Goal: Find specific page/section: Find specific page/section

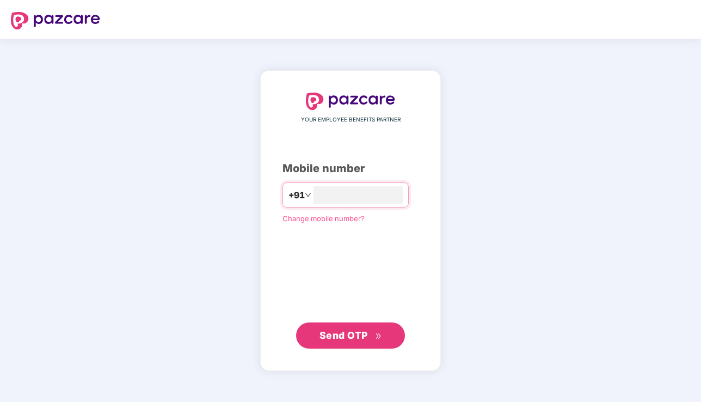
type input "**********"
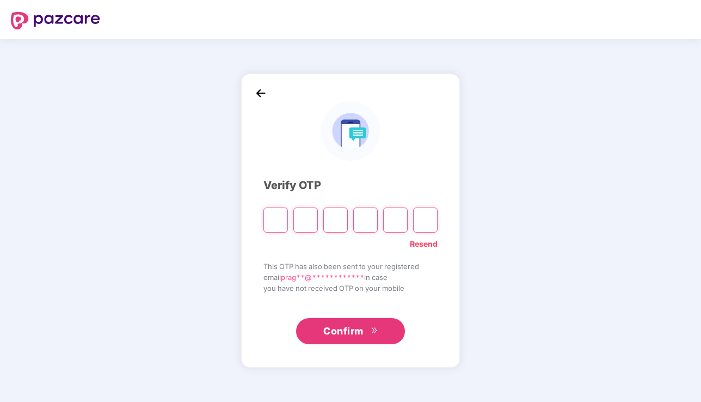
type input "*"
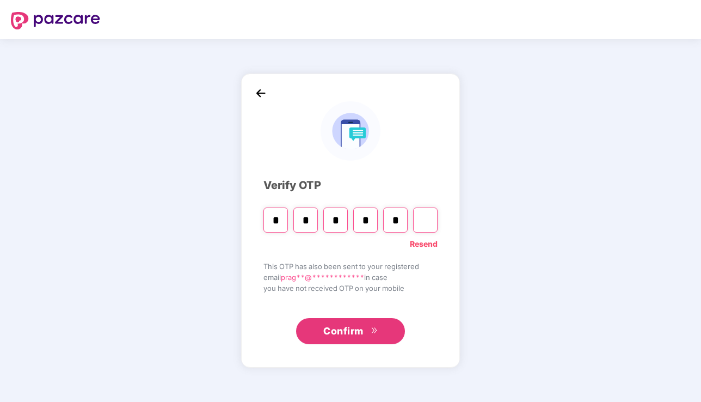
type input "*"
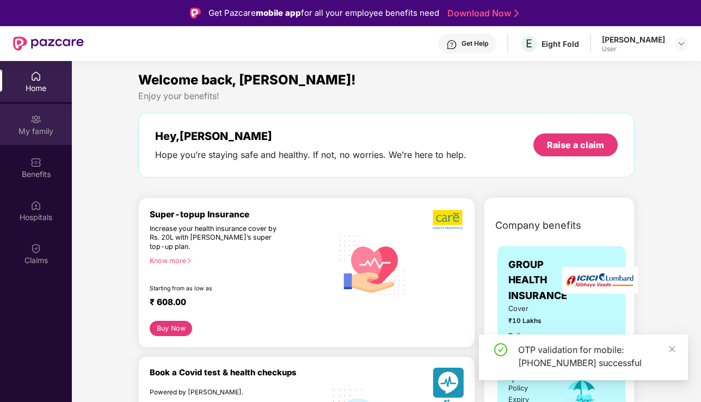
click at [34, 121] on img at bounding box center [35, 119] width 11 height 11
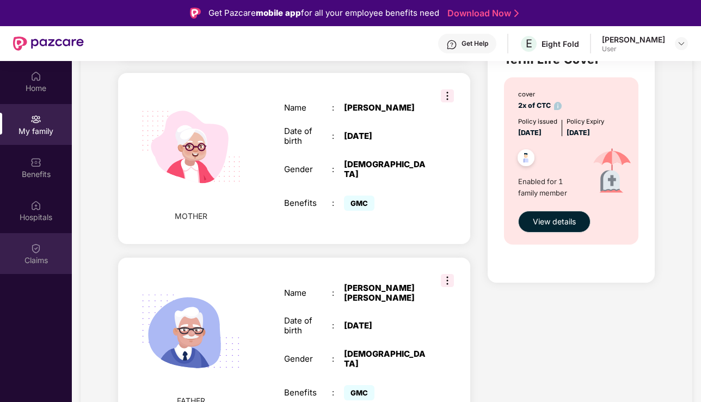
click at [39, 246] on img at bounding box center [35, 248] width 11 height 11
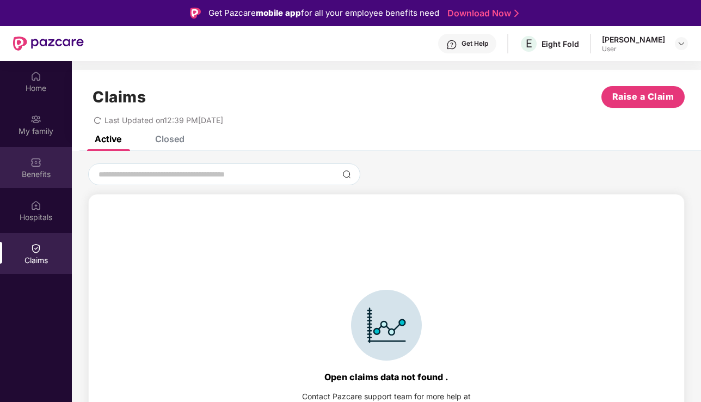
click at [44, 175] on div "Benefits" at bounding box center [36, 174] width 72 height 11
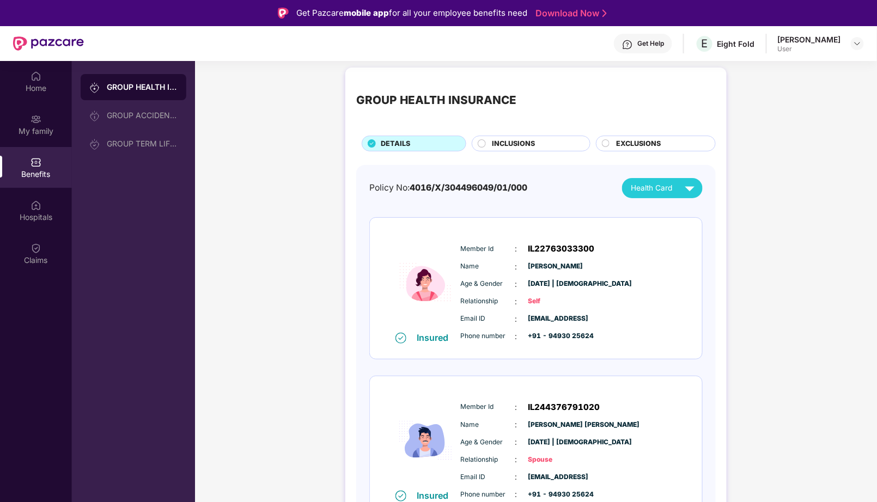
scroll to position [4, 0]
click at [662, 187] on span "Health Card" at bounding box center [650, 187] width 41 height 11
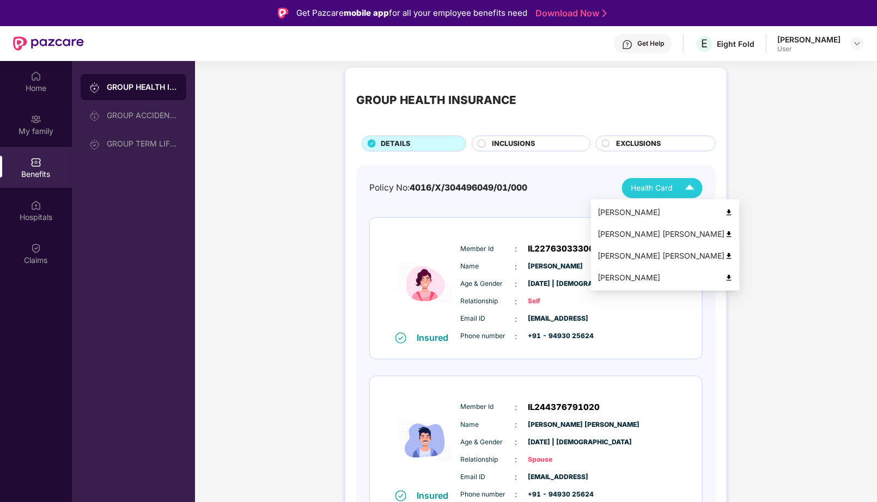
click at [700, 253] on div "[PERSON_NAME] [PERSON_NAME]" at bounding box center [665, 256] width 136 height 12
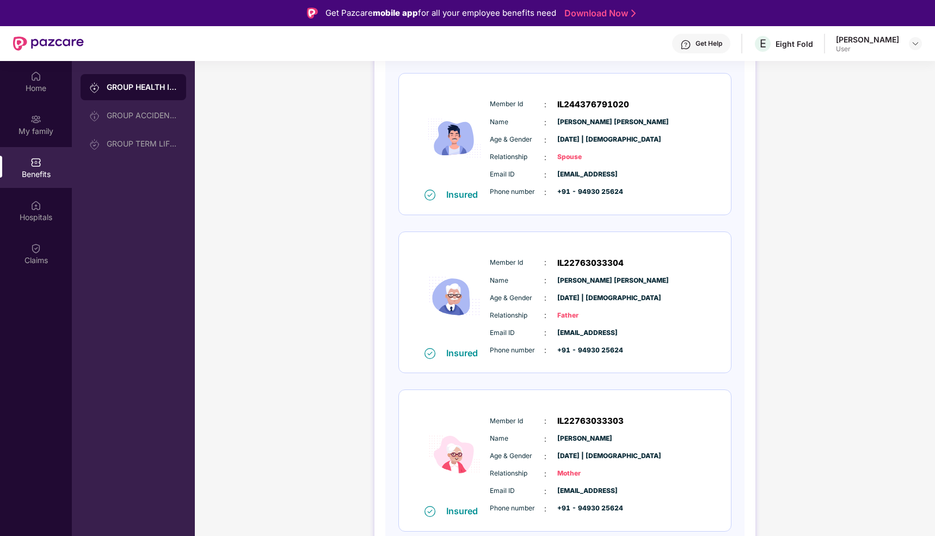
scroll to position [61, 0]
